Goal: Task Accomplishment & Management: Manage account settings

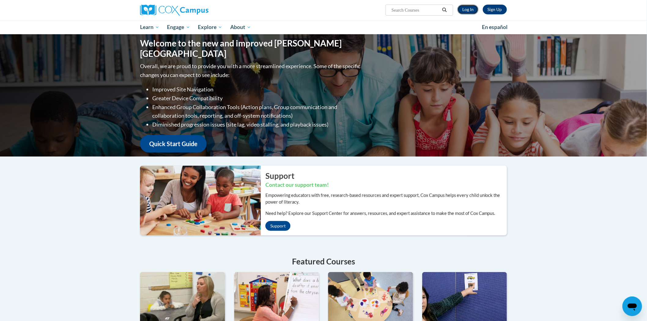
click at [468, 11] on link "Log In" at bounding box center [467, 10] width 21 height 10
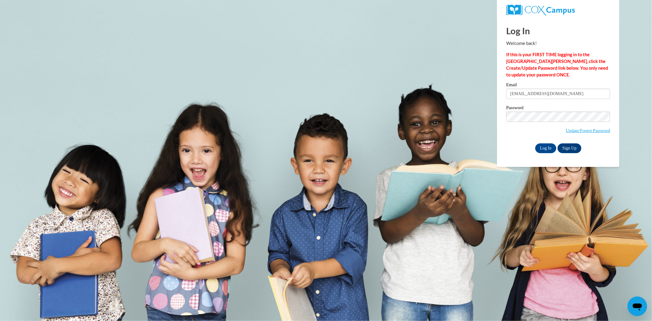
drag, startPoint x: 0, startPoint y: 0, endPoint x: 591, endPoint y: 96, distance: 598.4
click at [591, 96] on input "smurillo@atlantaspeechschool.org" at bounding box center [558, 94] width 104 height 10
type input "tsingh@atlantaspeechschool.org"
click at [548, 148] on input "Log In" at bounding box center [545, 148] width 21 height 10
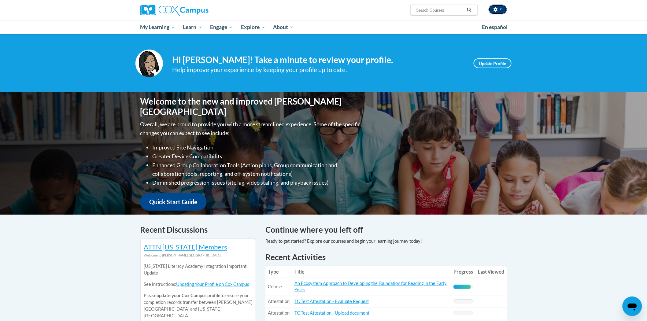
click at [502, 11] on button "button" at bounding box center [497, 10] width 18 height 10
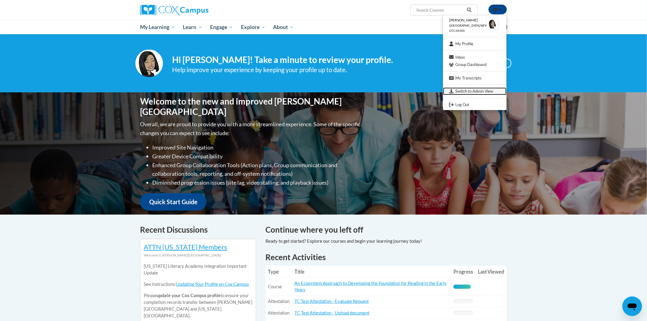
click at [469, 92] on link "Switch to Admin View" at bounding box center [475, 91] width 64 height 8
